Goal: Information Seeking & Learning: Learn about a topic

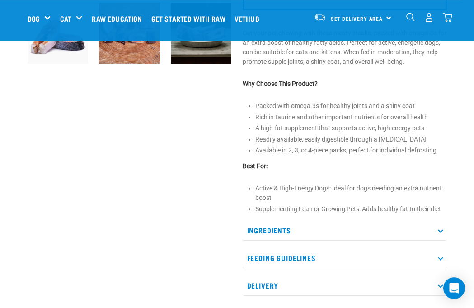
scroll to position [280, 0]
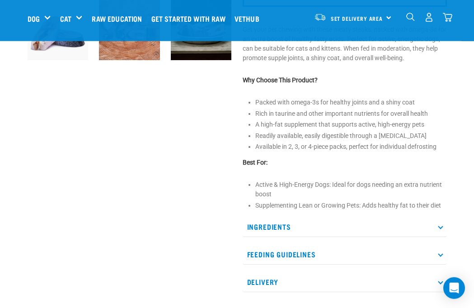
click at [256, 253] on p "Feeding Guidelines" at bounding box center [345, 254] width 204 height 20
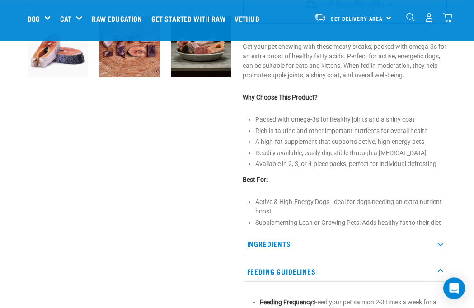
scroll to position [273, 0]
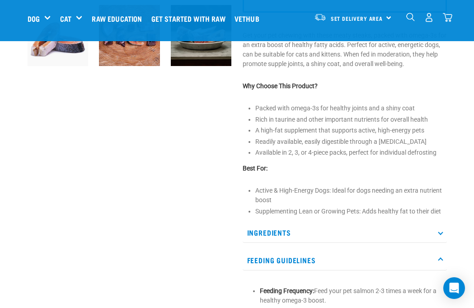
click at [260, 234] on p "Ingredients" at bounding box center [345, 232] width 204 height 20
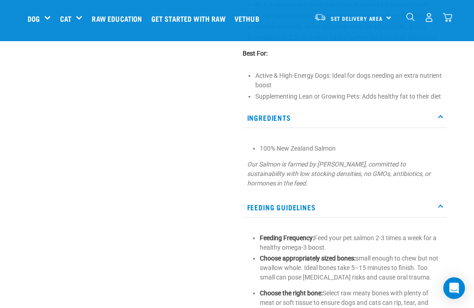
scroll to position [394, 0]
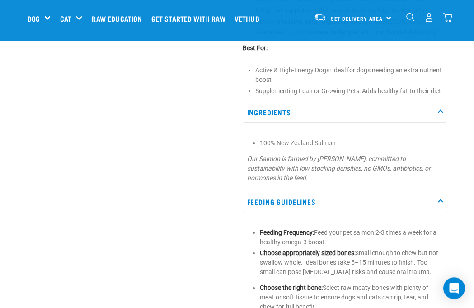
click at [271, 201] on p "Feeding Guidelines" at bounding box center [345, 202] width 204 height 20
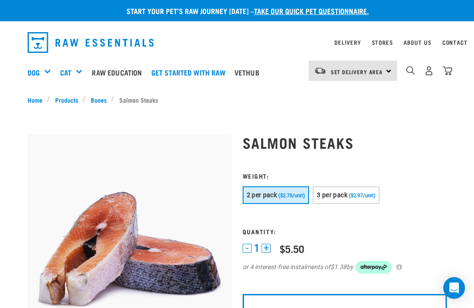
scroll to position [0, 0]
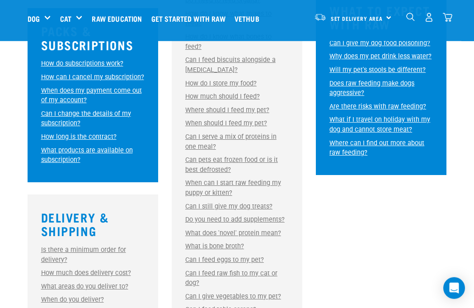
scroll to position [537, 0]
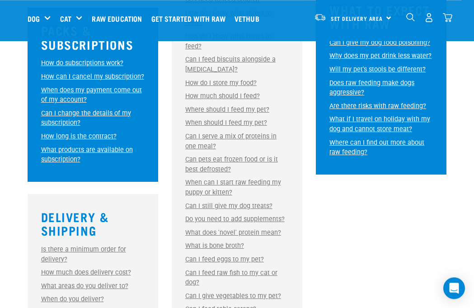
click at [198, 165] on link "Can pets eat frozen food or is it best defrosted?" at bounding box center [231, 164] width 93 height 18
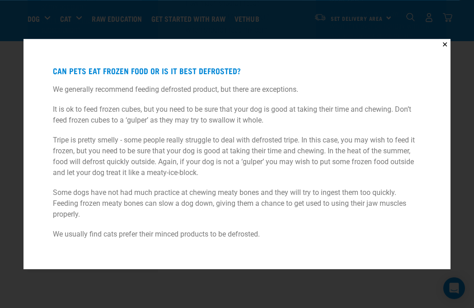
click at [46, 35] on div "✕ Can pets eat frozen food or is it best defrosted? We generally recommend feed…" at bounding box center [237, 154] width 474 height 308
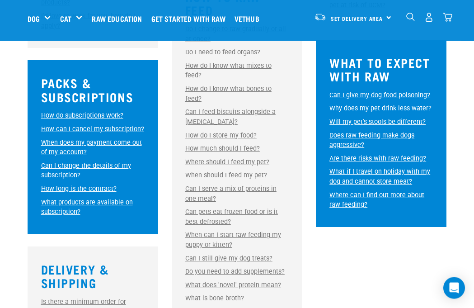
scroll to position [478, 0]
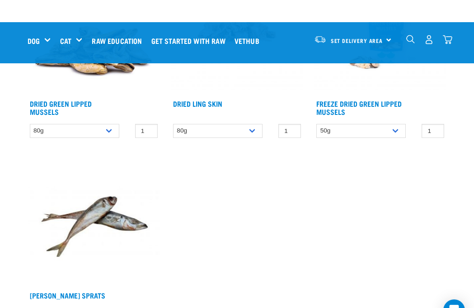
scroll to position [717, 0]
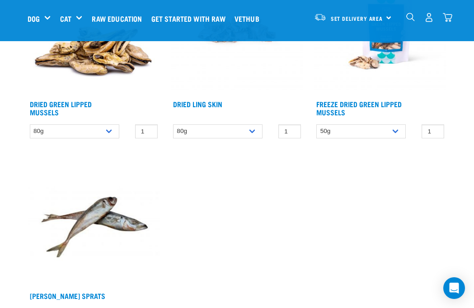
click at [85, 218] on img at bounding box center [94, 220] width 132 height 132
